Goal: Information Seeking & Learning: Learn about a topic

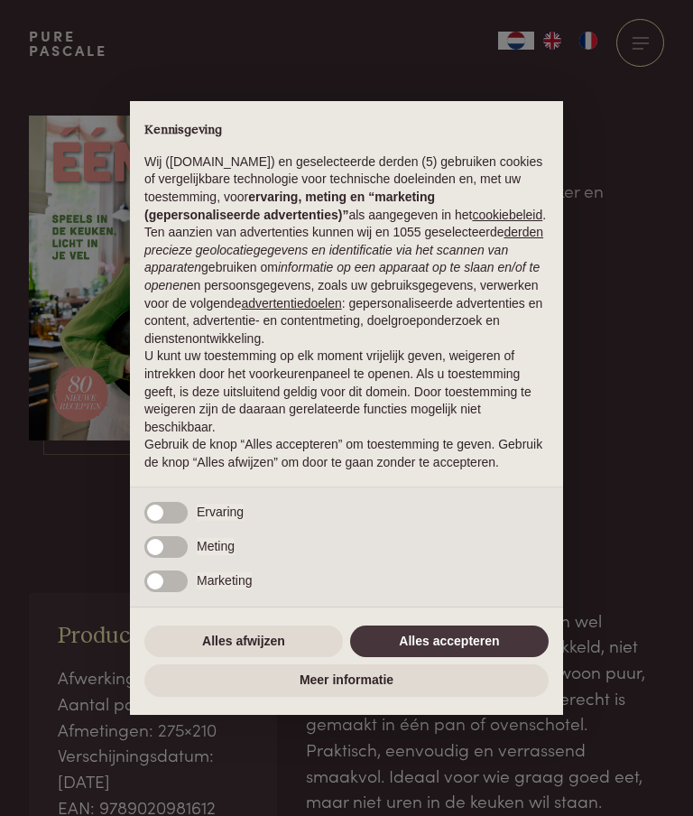
click at [487, 644] on button "Alles accepteren" at bounding box center [449, 642] width 199 height 32
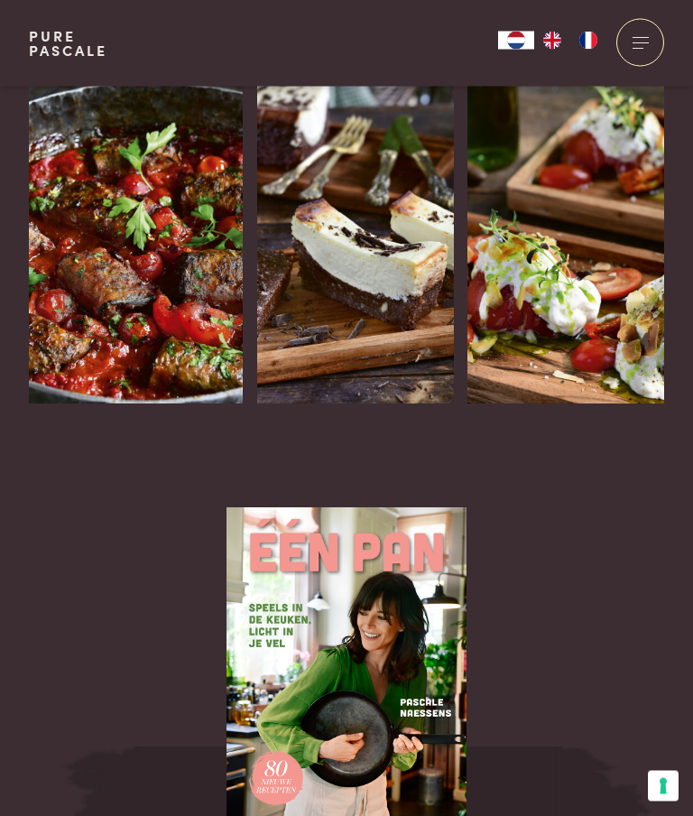
scroll to position [2476, 0]
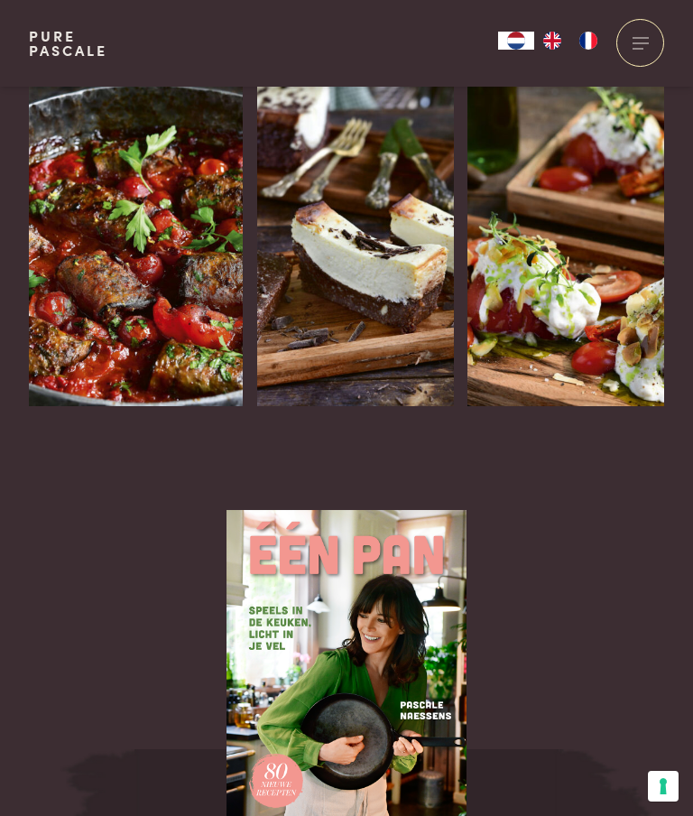
click at [164, 435] on h3 "Aubergine-gehaktrolletjes in tomatensaus" at bounding box center [105, 493] width 152 height 116
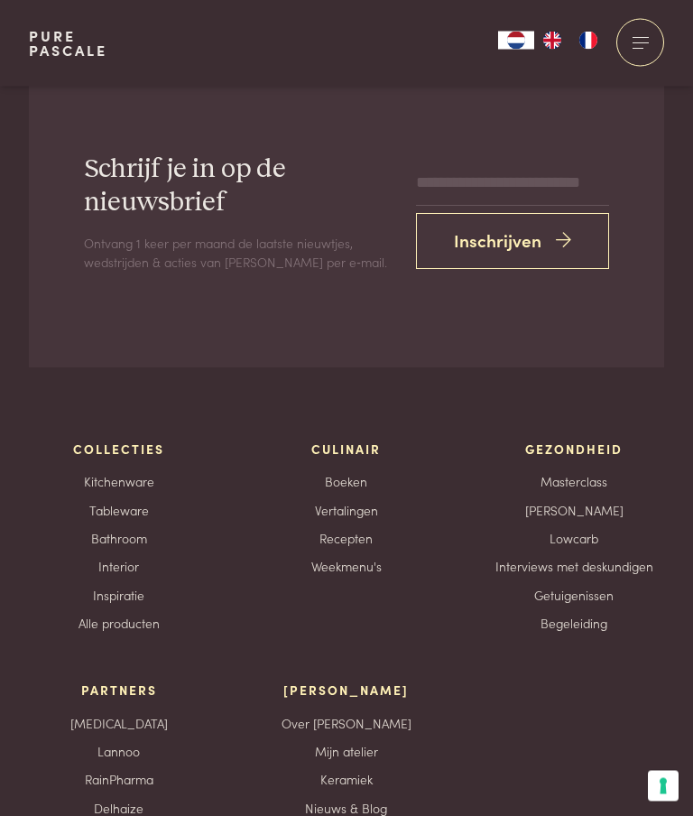
scroll to position [3870, 0]
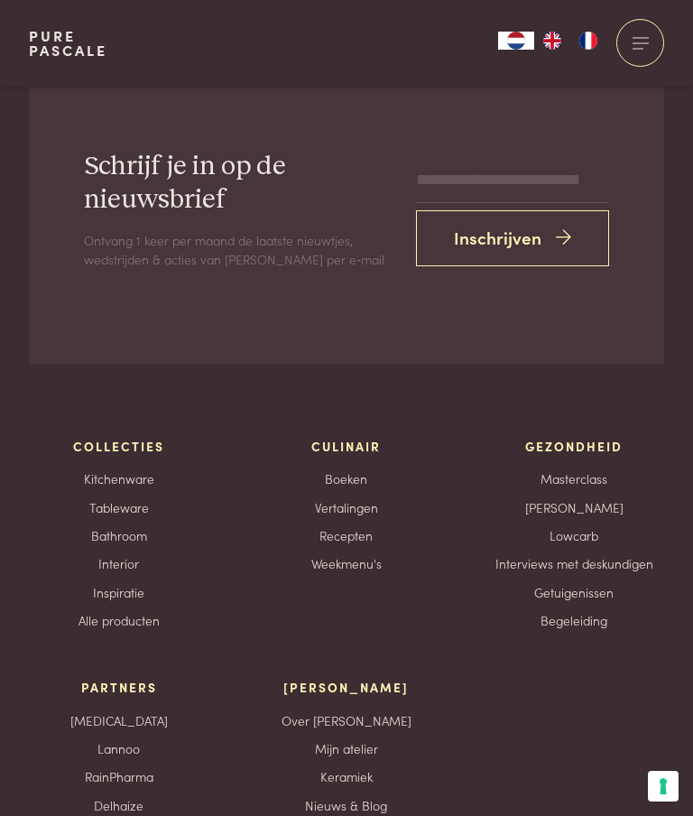
click at [336, 526] on link "Recepten" at bounding box center [346, 535] width 53 height 19
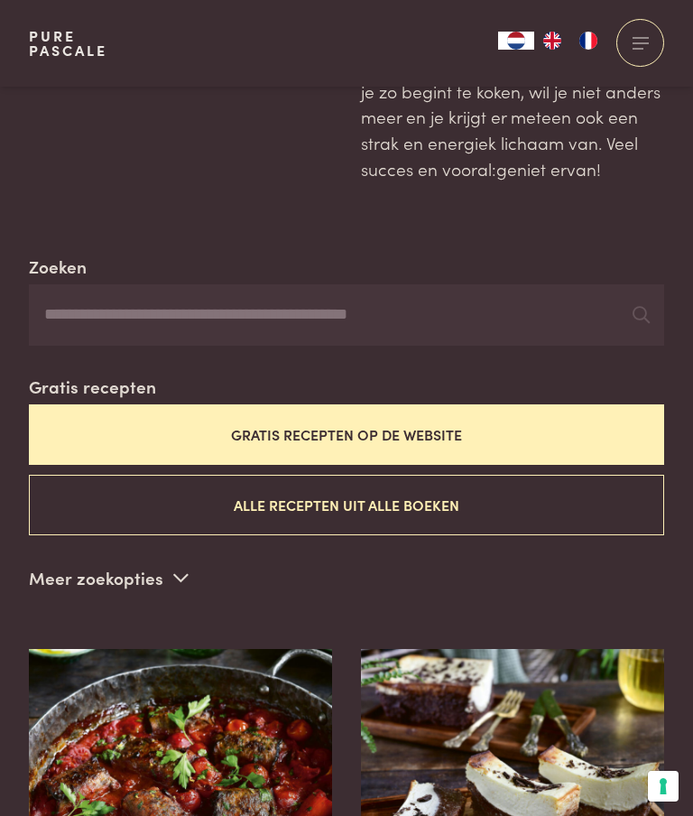
scroll to position [255, 0]
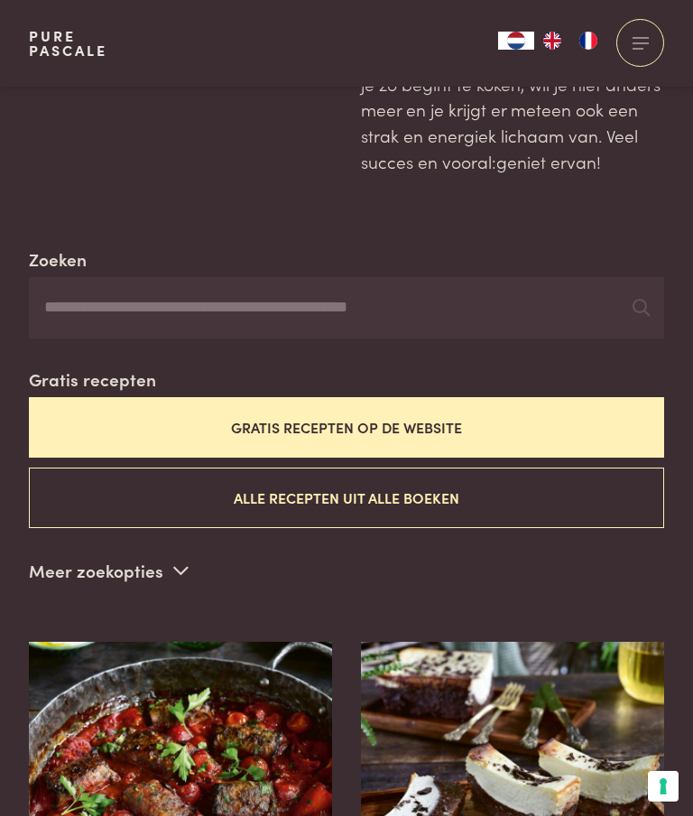
click at [428, 421] on button "Gratis recepten op de website" at bounding box center [346, 427] width 635 height 60
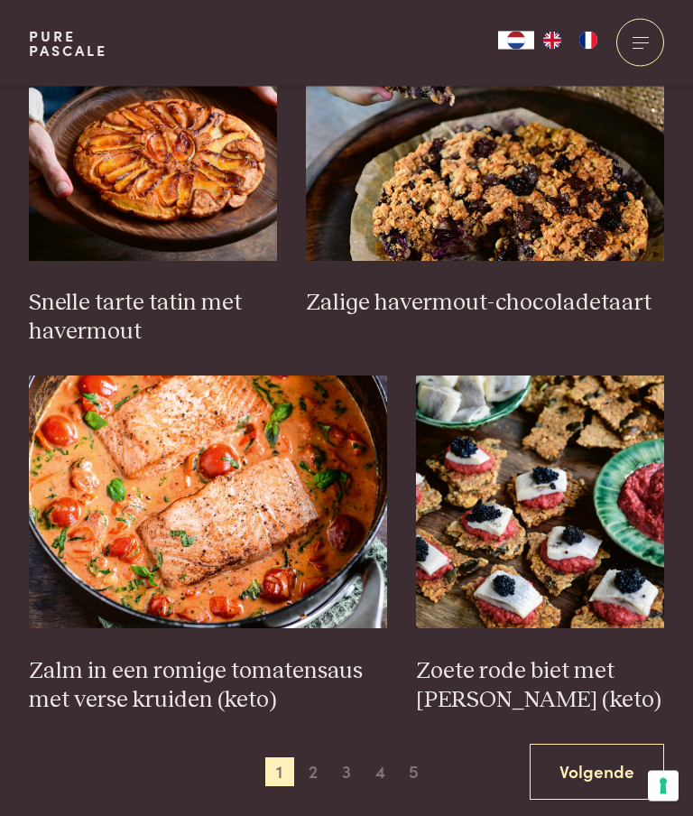
scroll to position [2360, 0]
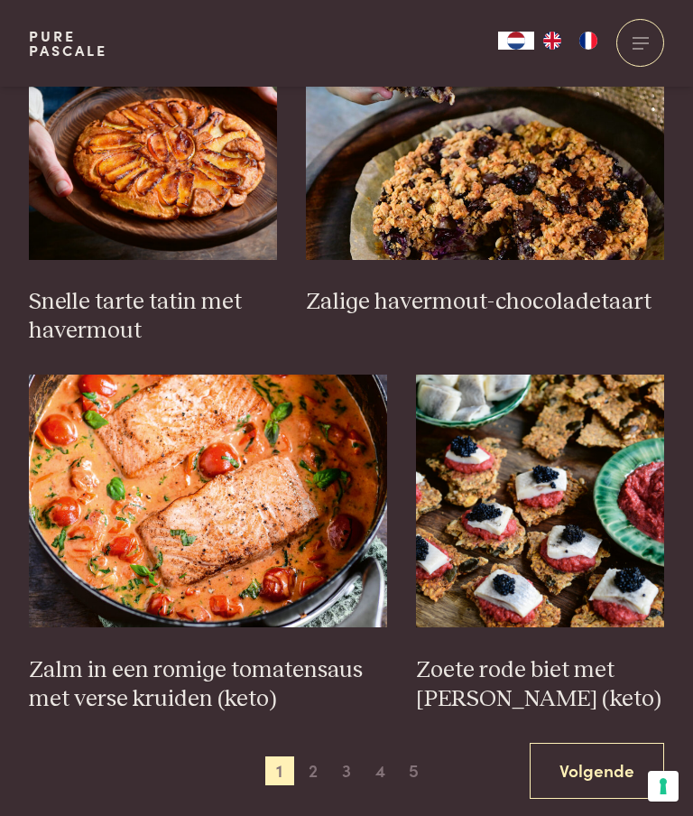
click at [321, 758] on span "2" at bounding box center [313, 770] width 29 height 29
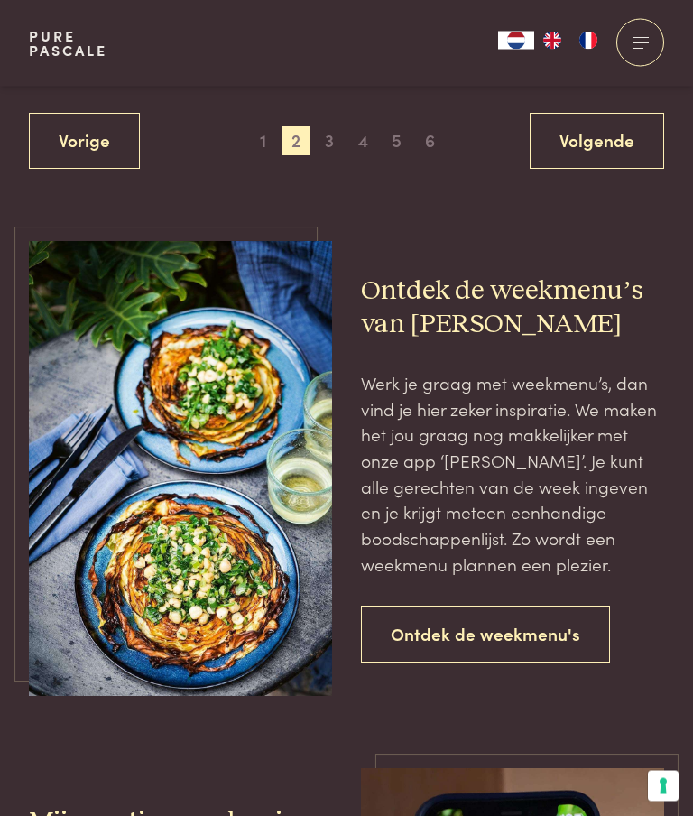
scroll to position [2990, 0]
click at [573, 631] on link "Ontdek de weekmenu's" at bounding box center [485, 634] width 249 height 57
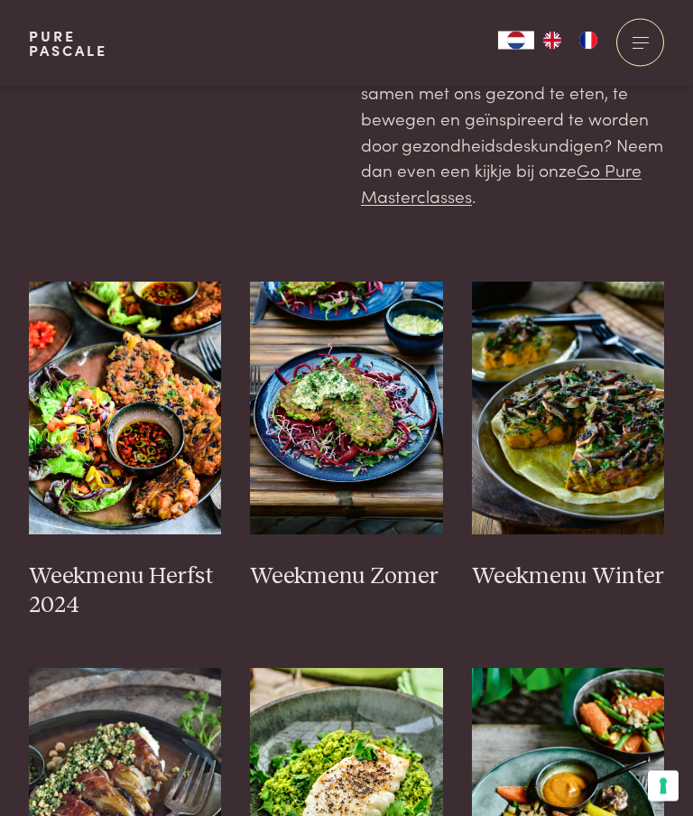
scroll to position [427, 0]
click at [142, 502] on img at bounding box center [125, 408] width 193 height 253
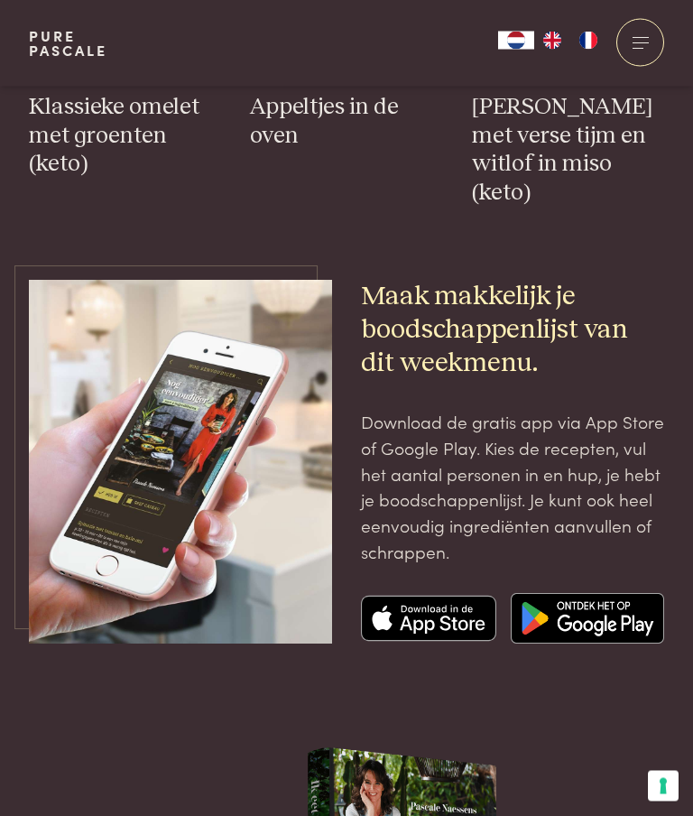
scroll to position [4748, 0]
